Goal: Navigation & Orientation: Understand site structure

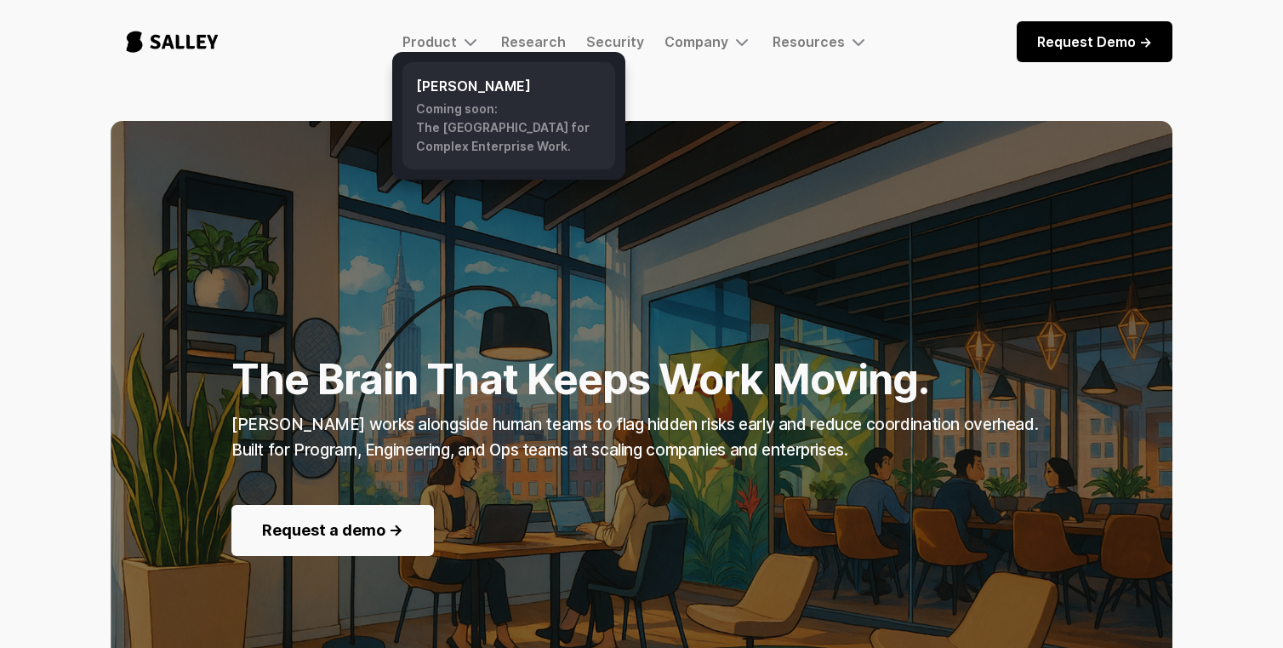
click at [465, 113] on div "Coming soon: The AI Nerve Center for Complex Enterprise Work." at bounding box center [509, 128] width 186 height 56
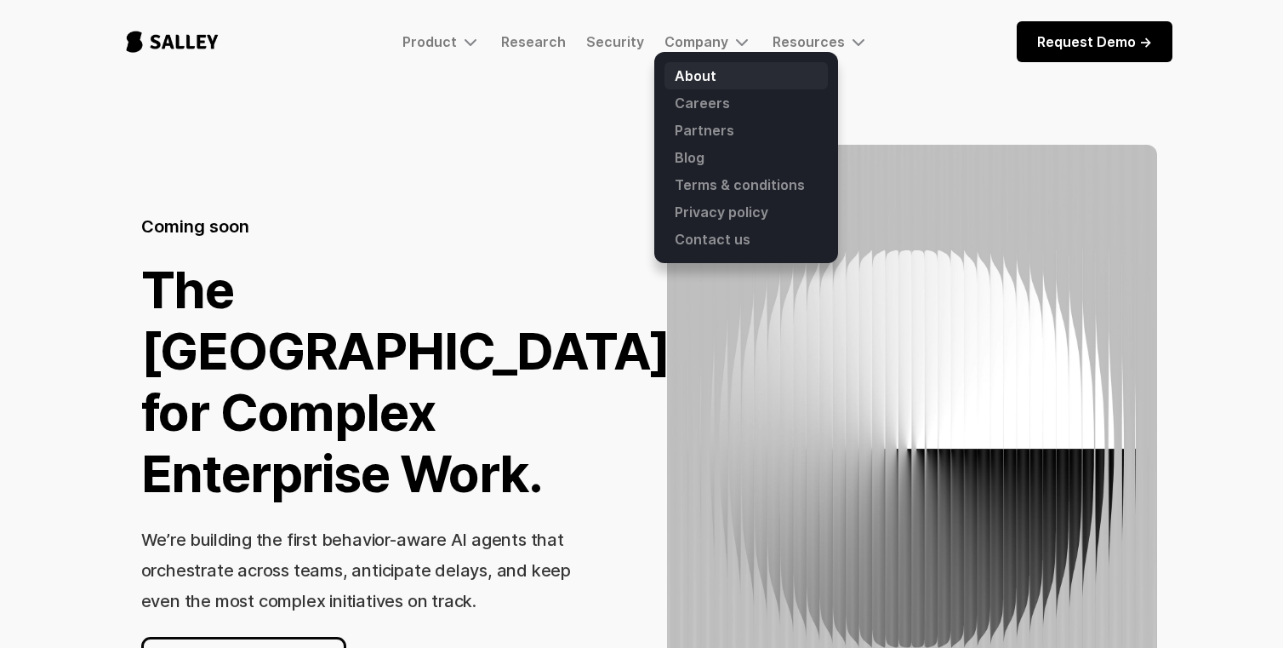
click at [689, 77] on link "About" at bounding box center [746, 75] width 163 height 27
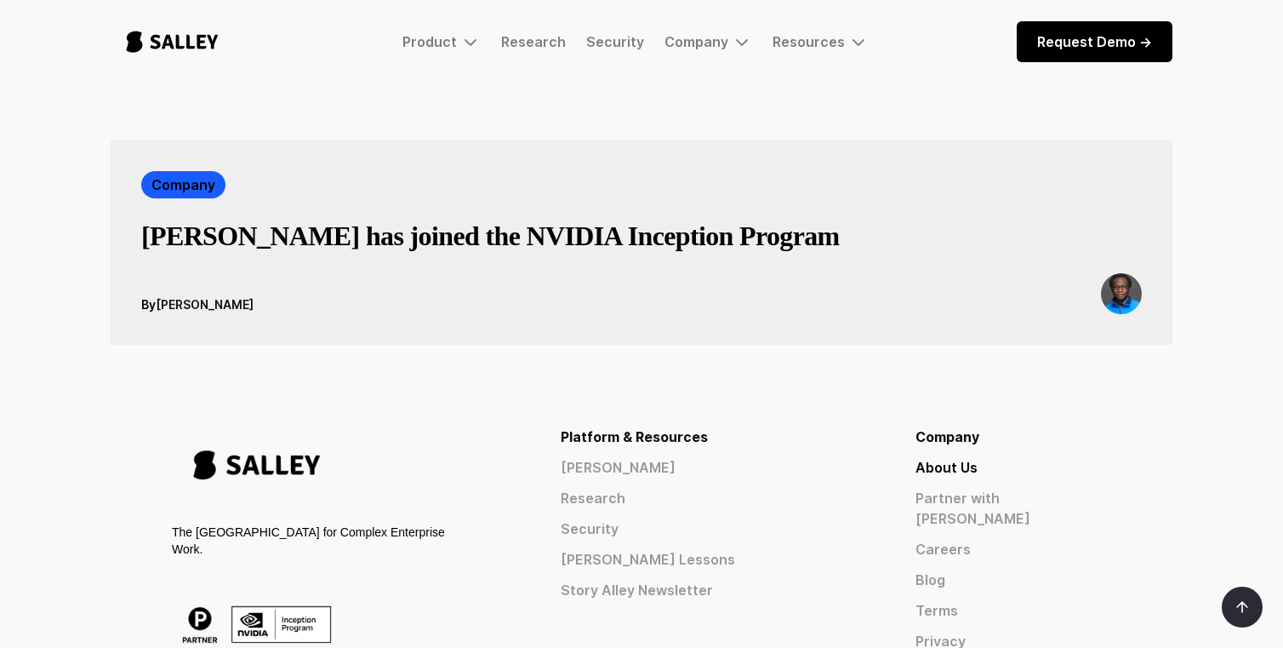
scroll to position [2389, 0]
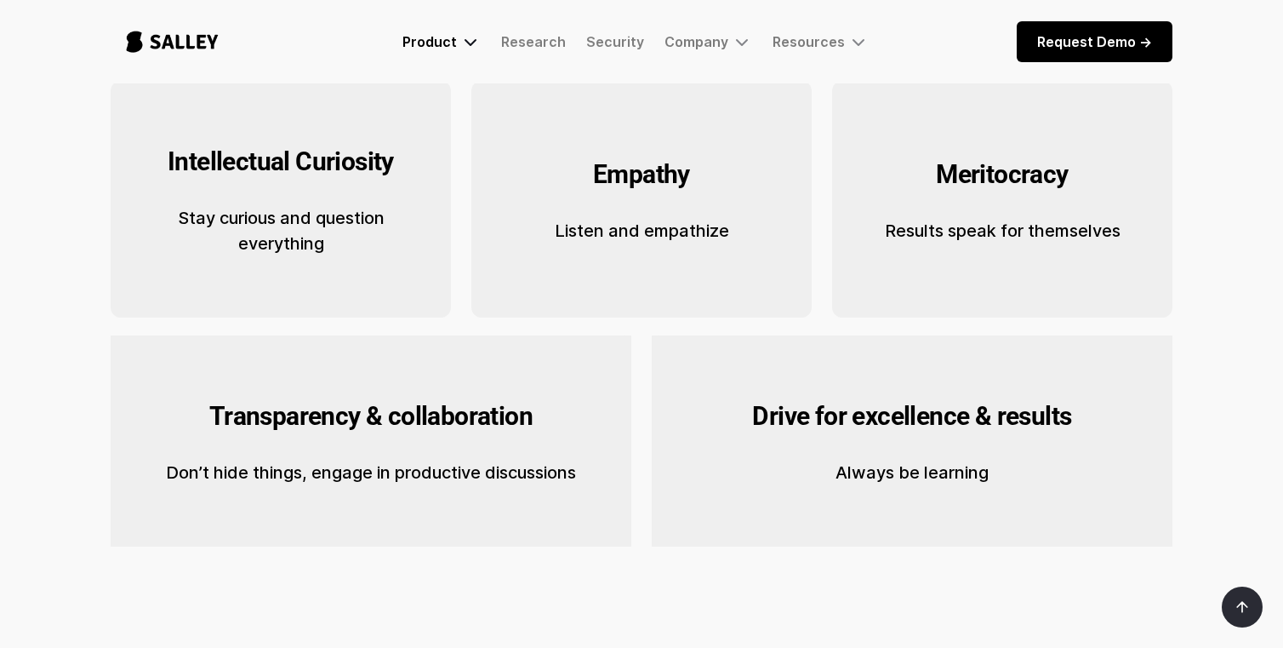
click at [445, 34] on div "Product" at bounding box center [430, 41] width 54 height 17
click at [172, 31] on img "home" at bounding box center [172, 42] width 123 height 56
